Goal: Transaction & Acquisition: Purchase product/service

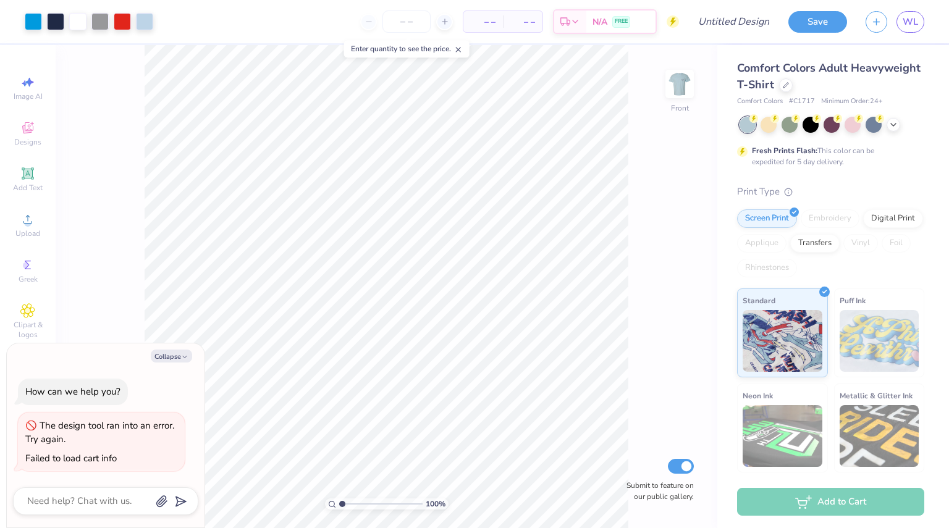
click at [163, 344] on div "Collapse How can we help you? The design tool ran into an error. Try again. Fai…" at bounding box center [106, 436] width 198 height 184
click at [164, 352] on button "Collapse" at bounding box center [171, 356] width 41 height 13
type textarea "x"
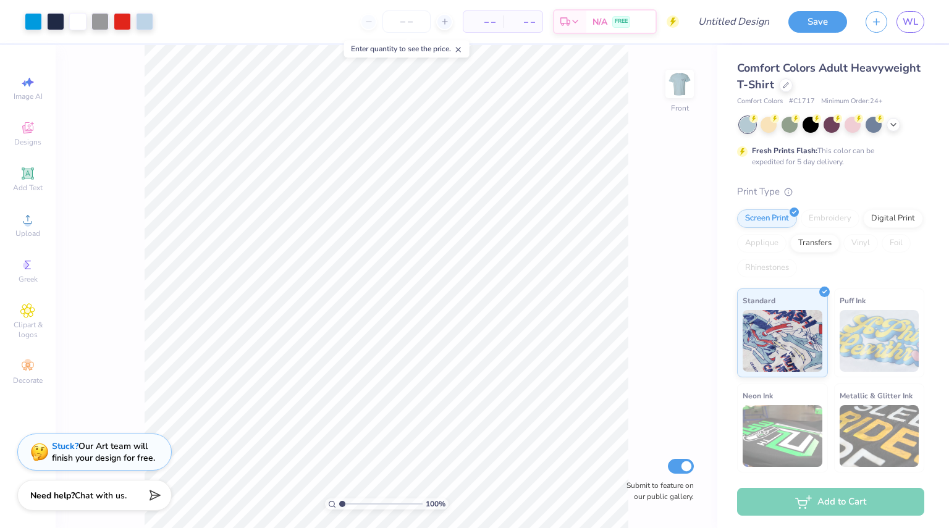
click at [140, 453] on div "Stuck? Our Art team will finish your design for free." at bounding box center [103, 452] width 103 height 23
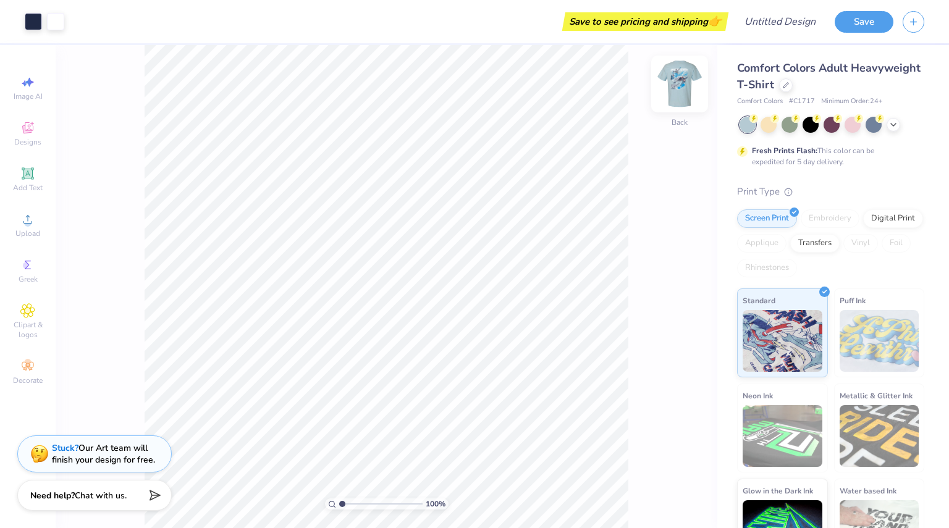
click at [677, 86] on img at bounding box center [679, 83] width 49 height 49
click at [127, 441] on div "Stuck? Our Art team will finish your design for free." at bounding box center [103, 452] width 103 height 23
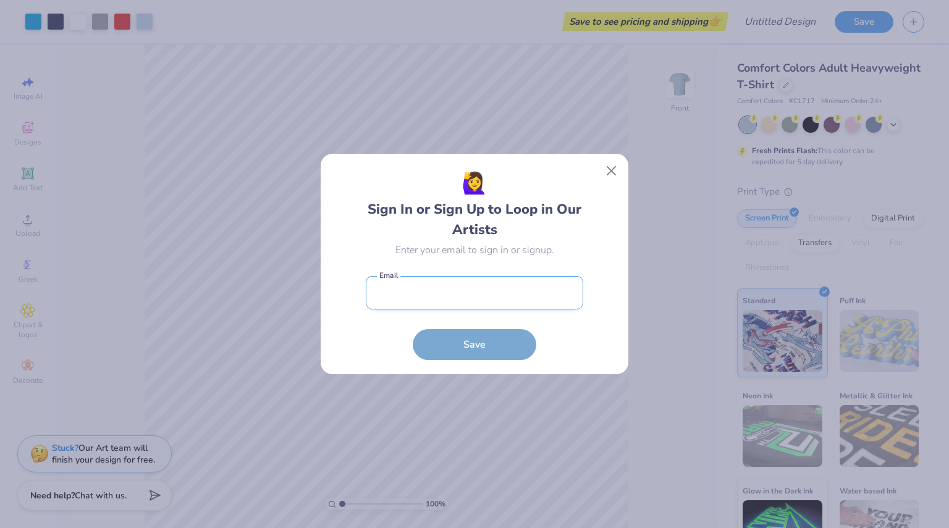
click at [393, 294] on input "email" at bounding box center [475, 293] width 218 height 34
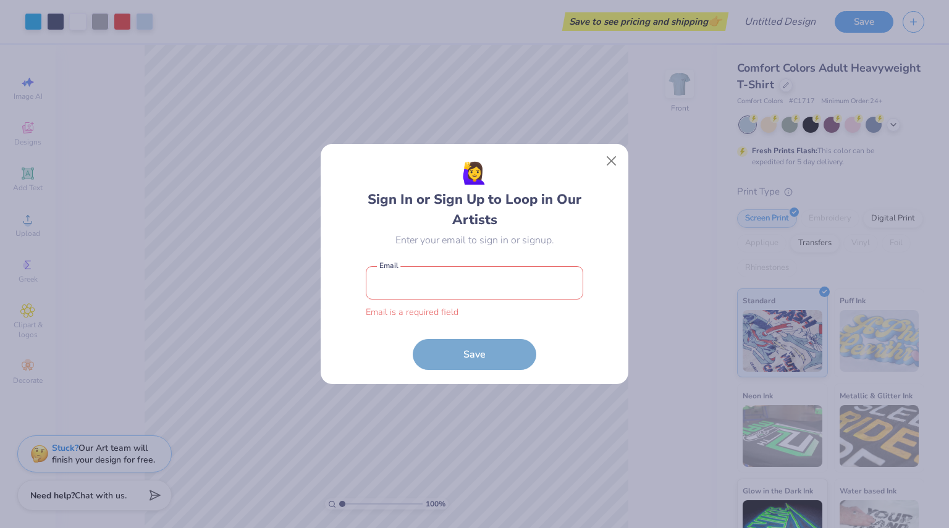
type input "williamlightle6@gmail.com"
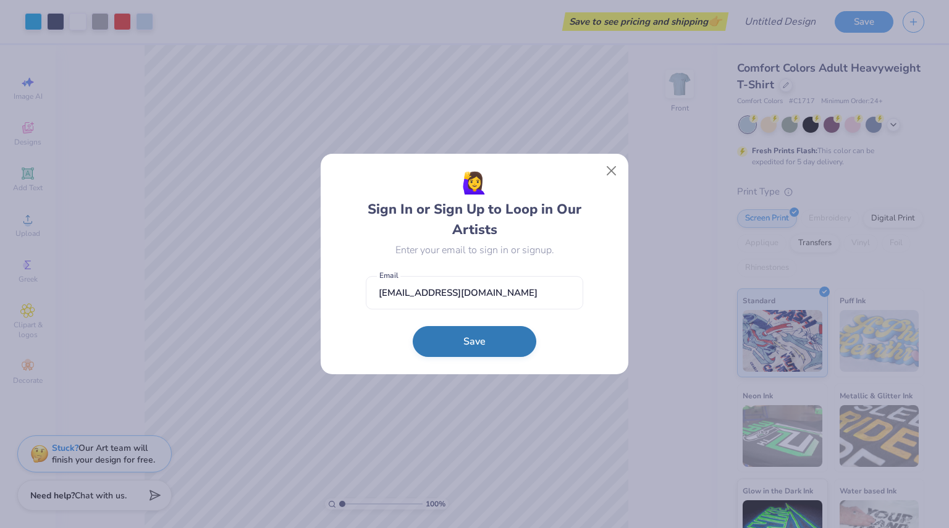
click at [467, 344] on button "Save" at bounding box center [475, 341] width 124 height 31
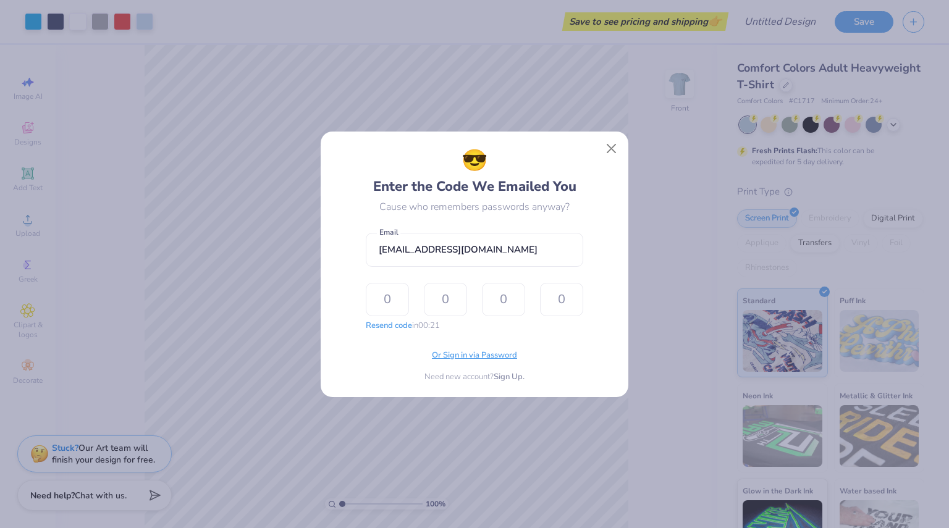
click at [472, 355] on span "Or Sign in via Password" at bounding box center [474, 356] width 85 height 12
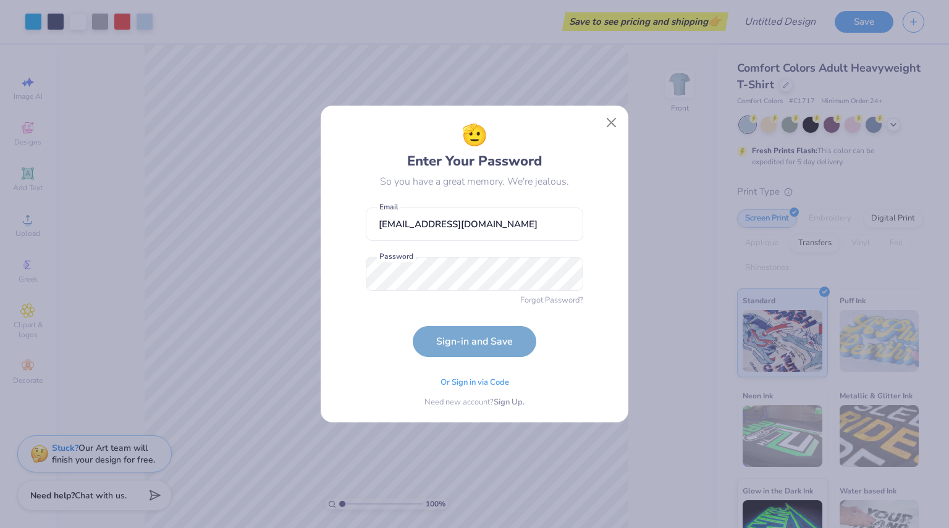
click at [471, 298] on form "williamlightle6@gmail.com Email Password is a required field Password Forgot Pa…" at bounding box center [475, 279] width 218 height 156
click at [478, 331] on button "Sign-in and Save" at bounding box center [475, 338] width 124 height 31
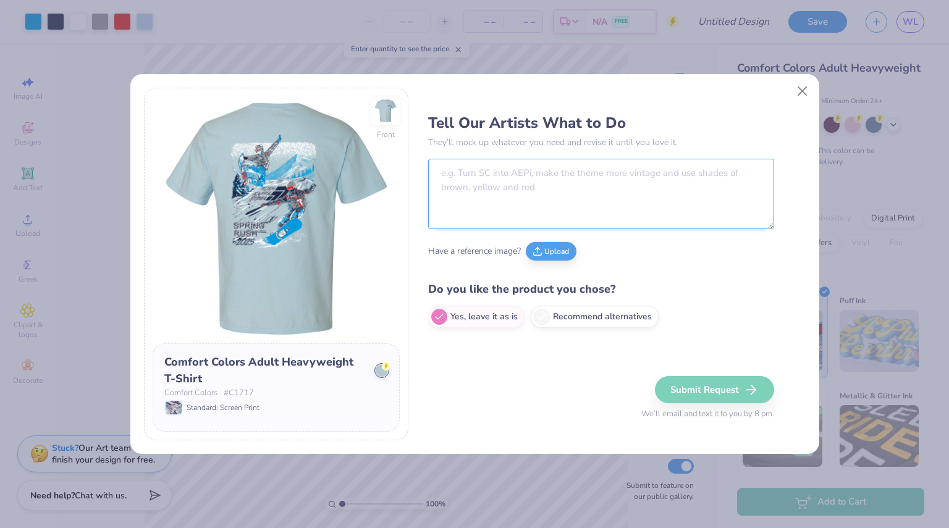
click at [594, 194] on textarea at bounding box center [601, 194] width 346 height 70
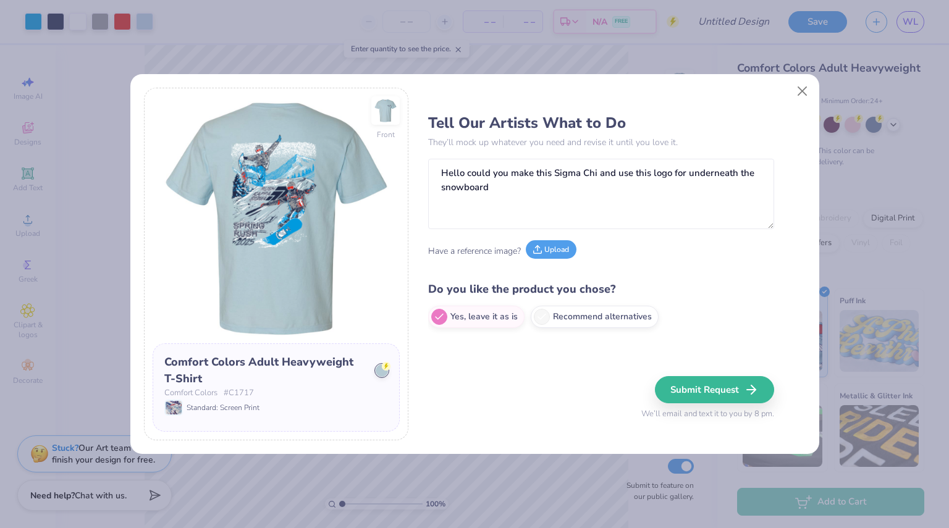
click at [544, 253] on button "Upload" at bounding box center [551, 249] width 51 height 19
click at [608, 202] on textarea "Hello could you make this Sigma Chi and use this logo for underneath the snowbo…" at bounding box center [601, 194] width 346 height 70
paste textarea
type textarea "Hello could you make this Sigma Chi and use this logo for underneath the snowbo…"
click at [380, 369] on div at bounding box center [382, 371] width 12 height 12
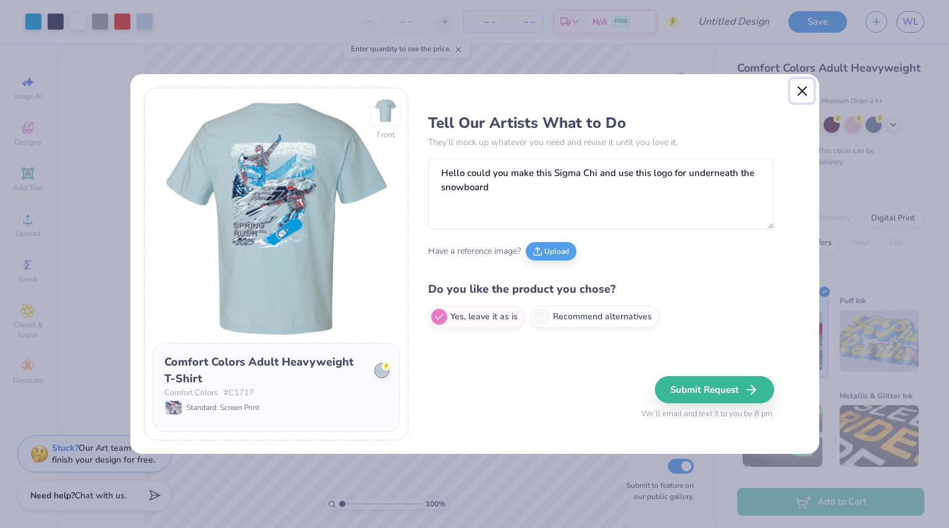
click at [796, 88] on button "Close" at bounding box center [801, 90] width 23 height 23
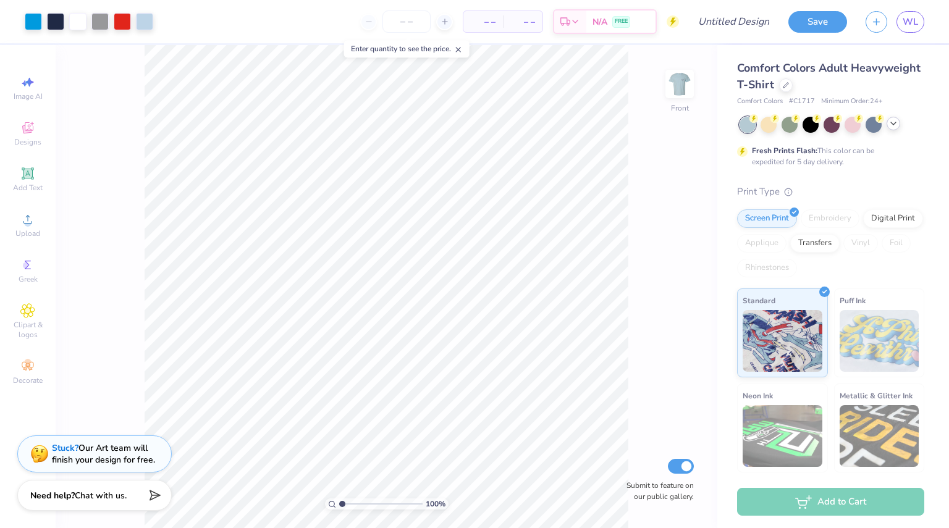
click at [896, 123] on icon at bounding box center [894, 124] width 10 height 10
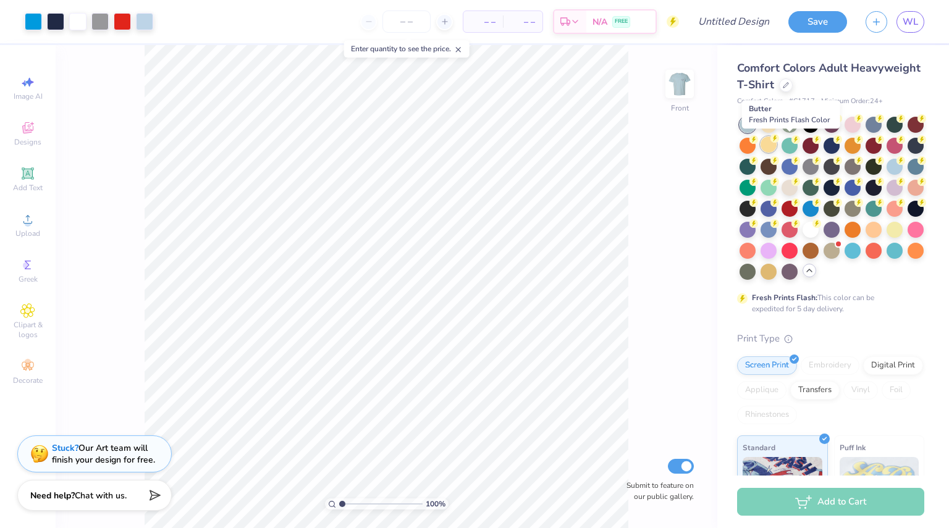
click at [777, 145] on div at bounding box center [769, 145] width 16 height 16
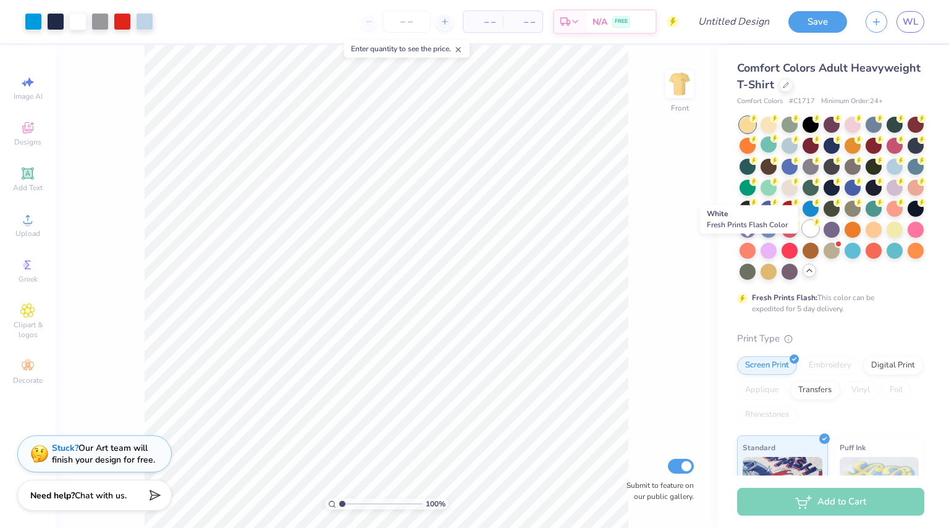
click at [803, 237] on div at bounding box center [811, 229] width 16 height 16
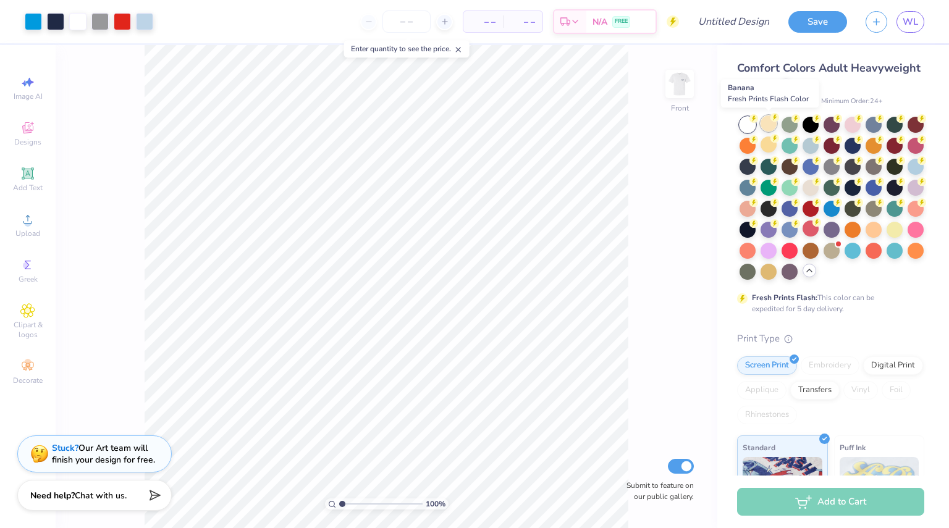
click at [768, 120] on div at bounding box center [769, 124] width 16 height 16
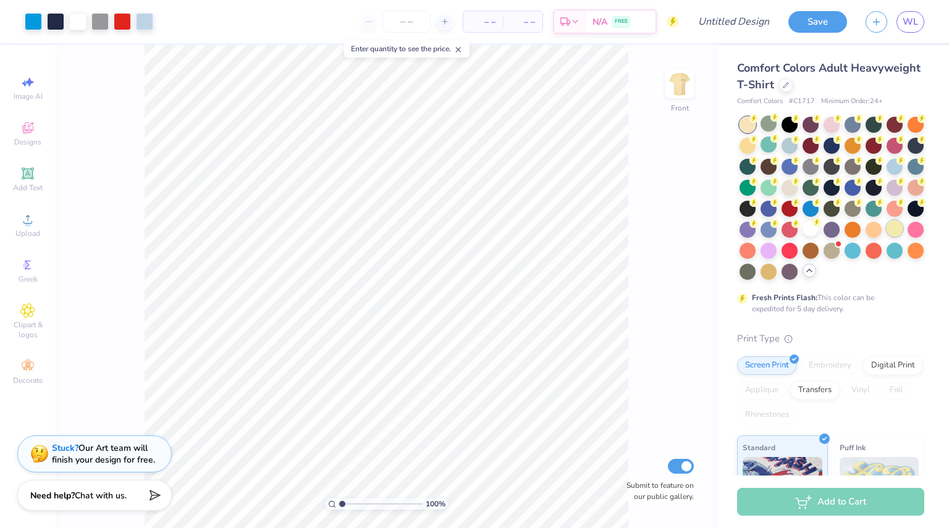
click at [887, 237] on div at bounding box center [895, 229] width 16 height 16
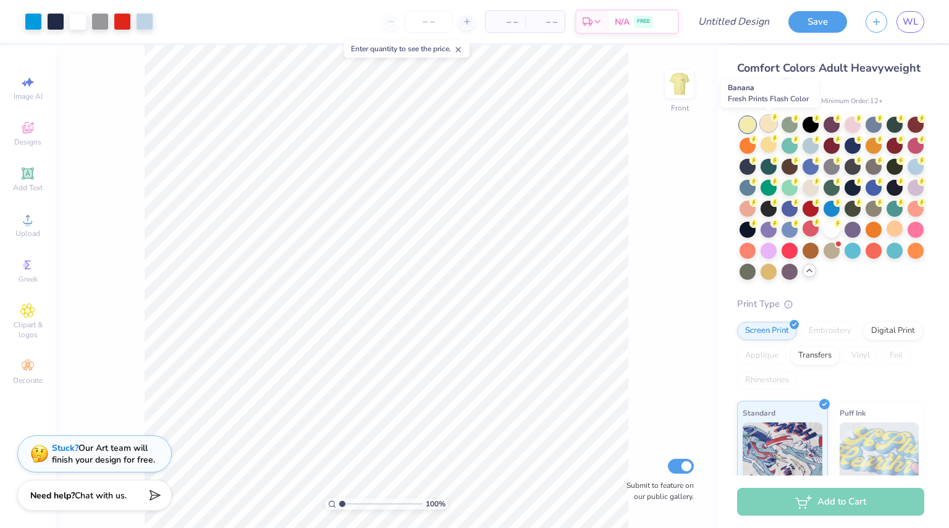
click at [766, 127] on div at bounding box center [769, 124] width 16 height 16
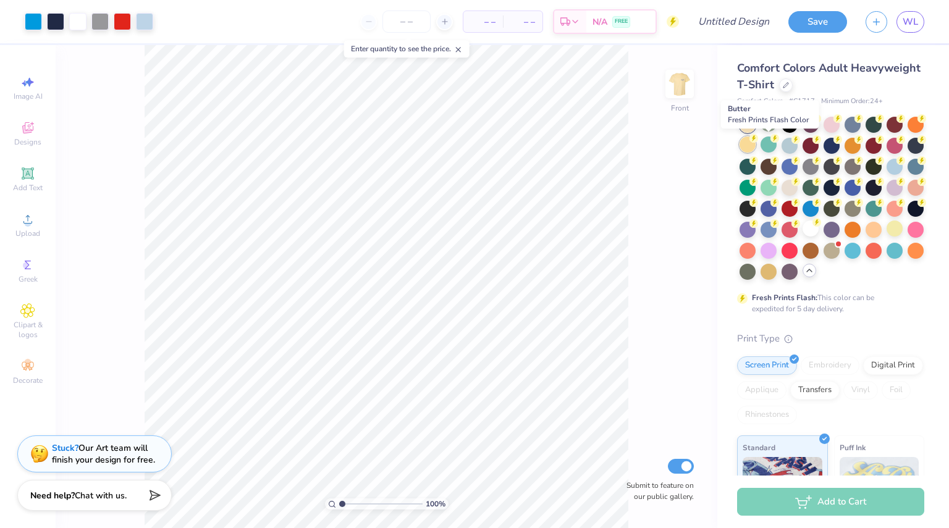
click at [756, 143] on div at bounding box center [748, 145] width 16 height 16
click at [442, 17] on icon at bounding box center [445, 21] width 9 height 9
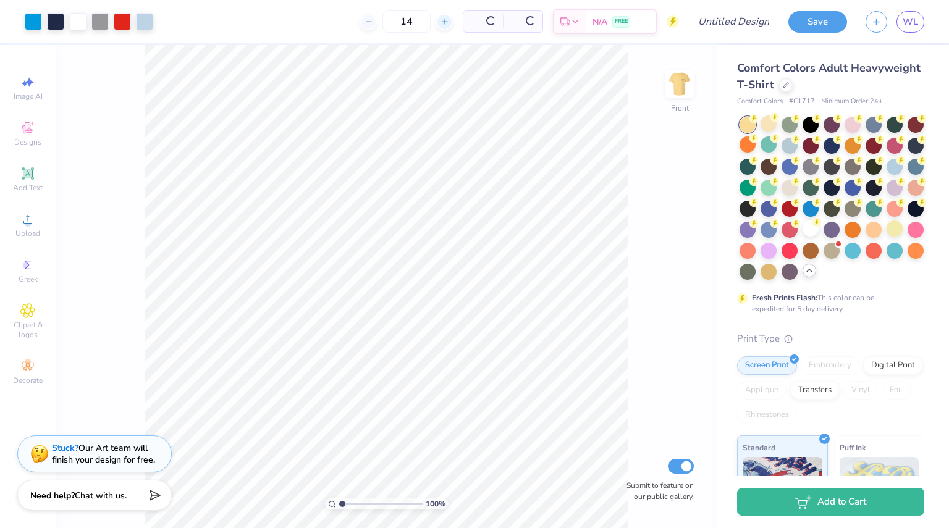
click at [442, 17] on icon at bounding box center [445, 21] width 9 height 9
click at [463, 17] on div "Per Item" at bounding box center [483, 21] width 40 height 21
click at [412, 20] on div at bounding box center [403, 22] width 17 height 17
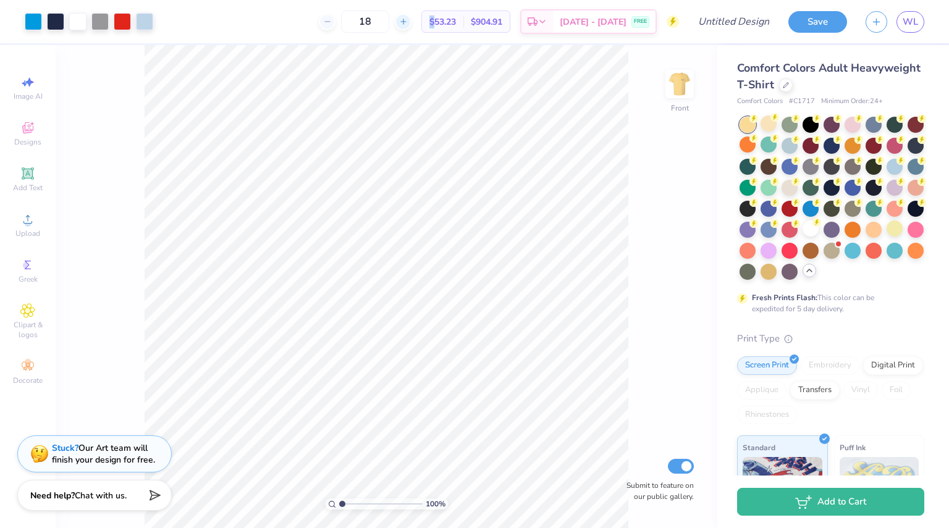
click at [412, 20] on div at bounding box center [403, 22] width 17 height 17
click at [412, 20] on div "21" at bounding box center [365, 22] width 93 height 22
click at [405, 20] on div at bounding box center [396, 22] width 17 height 17
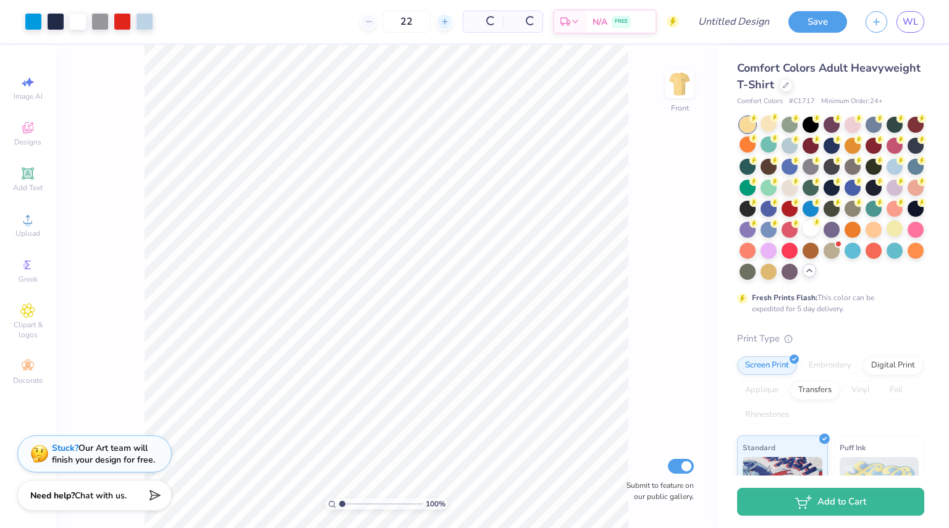
click at [410, 18] on input "22" at bounding box center [407, 22] width 48 height 22
click at [401, 17] on icon at bounding box center [396, 21] width 9 height 9
click at [389, 20] on input "24" at bounding box center [365, 22] width 48 height 22
type input "2"
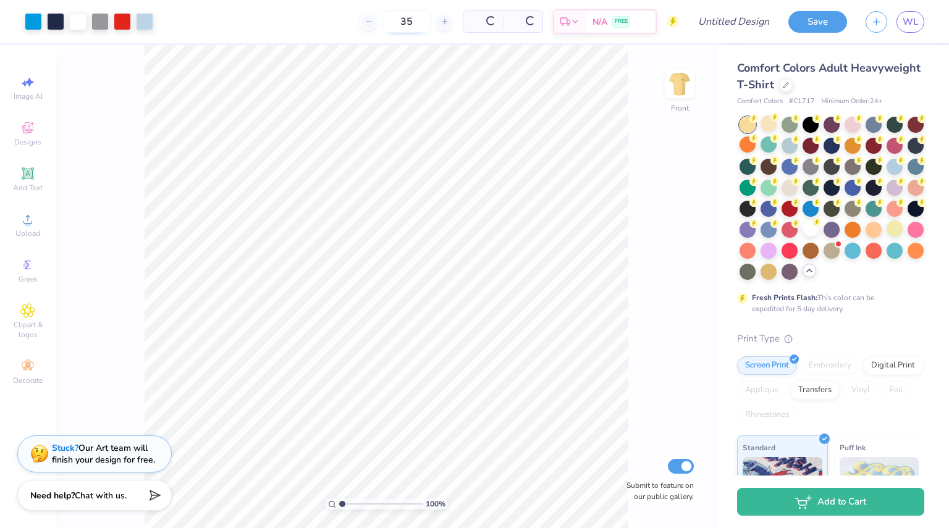
type input "35"
click at [449, 24] on span "$33.32" at bounding box center [436, 21] width 27 height 13
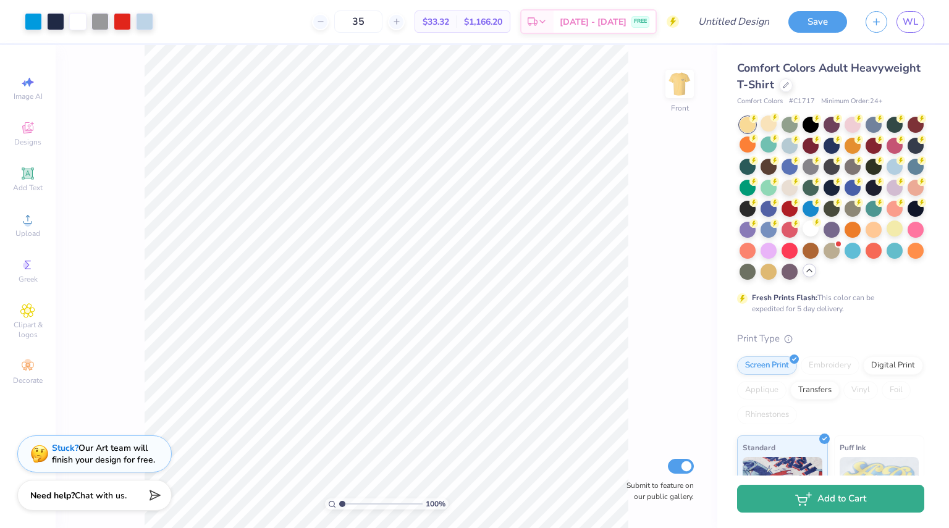
click at [794, 494] on button "Add to Cart" at bounding box center [830, 499] width 187 height 28
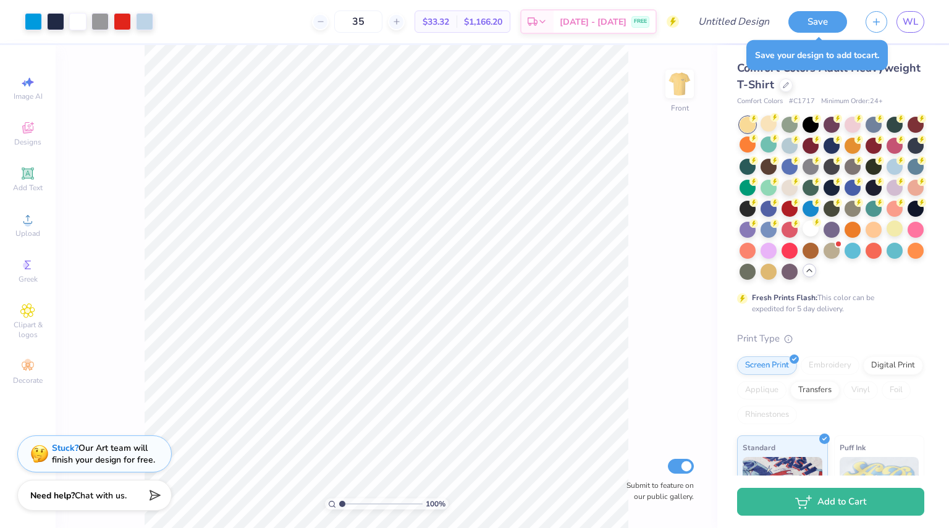
click at [906, 91] on div "Comfort Colors Adult Heavyweight T-Shirt" at bounding box center [830, 76] width 187 height 33
click at [90, 440] on div "Stuck? Our Art team will finish your design for free." at bounding box center [94, 452] width 154 height 37
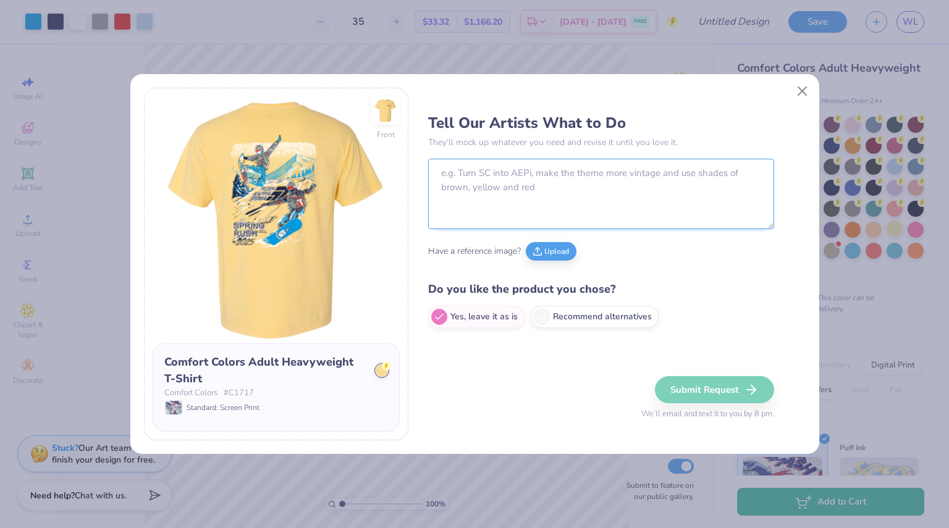
click at [556, 175] on textarea at bounding box center [601, 194] width 346 height 70
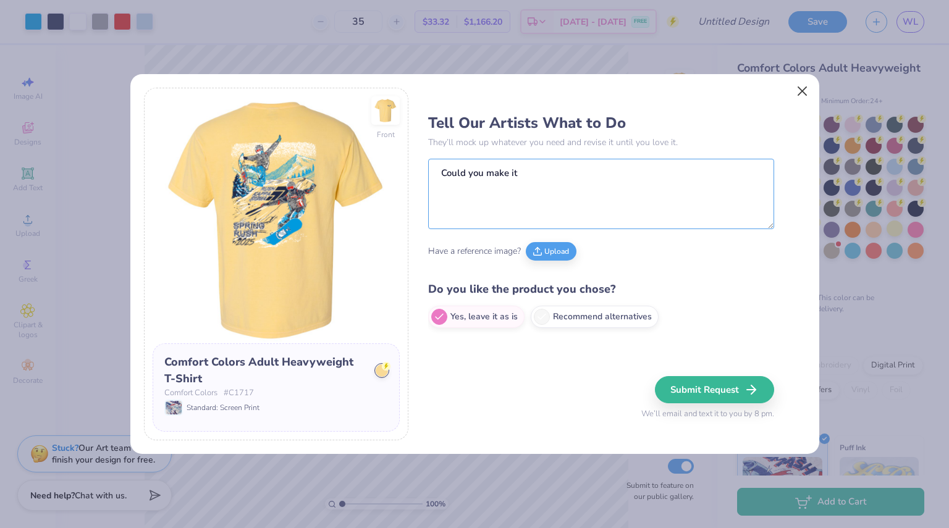
type textarea "Could you make it"
click at [805, 95] on button "Close" at bounding box center [801, 90] width 23 height 23
